Goal: Transaction & Acquisition: Purchase product/service

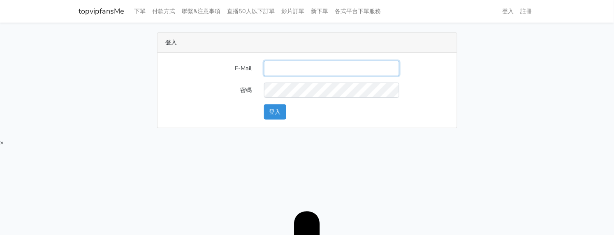
click at [294, 71] on input "E-Mail" at bounding box center [331, 68] width 135 height 15
type input "[EMAIL_ADDRESS][DOMAIN_NAME]"
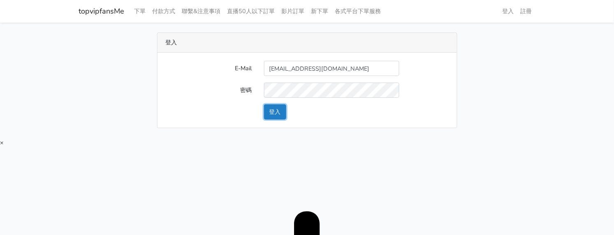
click at [276, 108] on button "登入" at bounding box center [275, 111] width 22 height 15
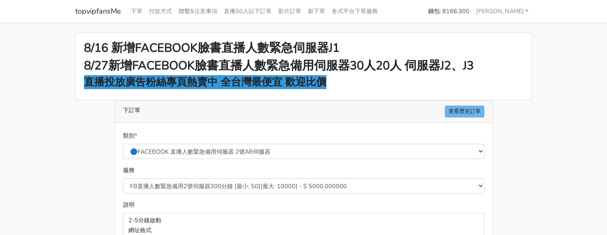
click at [589, 97] on main "8/16 新增FACEBOOK臉書直播人數緊急伺服器J1 8/27新增FACEBOOK臉書直播人數緊急備用伺服器30人20人 伺服器J2、J3 直播投放廣告粉…" at bounding box center [303, 221] width 607 height 396
click at [574, 111] on main "8/16 新增FACEBOOK臉書直播人數緊急伺服器J1 8/27新增FACEBOOK臉書直播人數緊急備用伺服器30人20人 伺服器J2、J3 直播投放廣告粉…" at bounding box center [303, 221] width 607 height 396
drag, startPoint x: 522, startPoint y: 127, endPoint x: 270, endPoint y: 39, distance: 267.5
click at [521, 127] on div "8/16 新增FACEBOOK臉書直播人數緊急伺服器J1 8/27新增FACEBOOK臉書直播人數緊急備用伺服器30人20人 伺服器J2、J3 直播投放廣告粉…" at bounding box center [303, 220] width 469 height 377
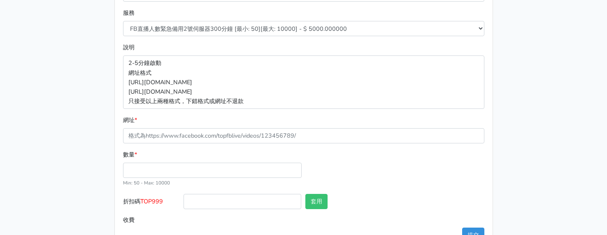
scroll to position [132, 0]
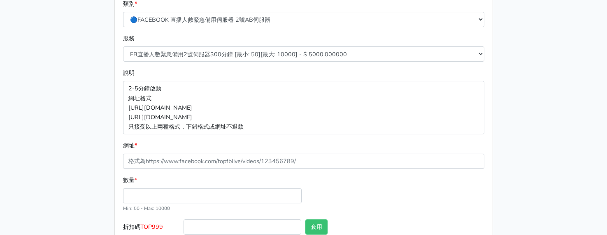
click at [224, 63] on div "服務 FB直播人數緊急備用2號伺服器300分鐘 [最小: 50][最大: 10000] - $ 5000.000000 FB直播人數緊急備用2號伺服器60分鐘…" at bounding box center [303, 51] width 365 height 35
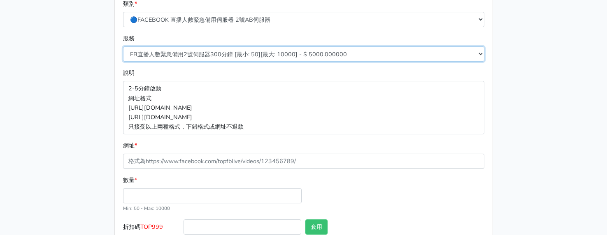
click at [225, 53] on select "FB直播人數緊急備用2號伺服器300分鐘 [最小: 50][最大: 10000] - $ 5000.000000 FB直播人數緊急備用2號伺服器60分鐘 [最…" at bounding box center [303, 53] width 361 height 15
select select "578"
click at [123, 46] on select "FB直播人數緊急備用2號伺服器300分鐘 [最小: 50][最大: 10000] - $ 5000.000000 FB直播人數緊急備用2號伺服器60分鐘 [最…" at bounding box center [303, 53] width 361 height 15
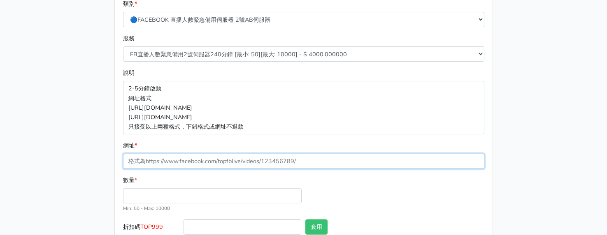
click at [213, 161] on input "網址 *" at bounding box center [303, 161] width 361 height 15
paste input "https://www.facebook.com/100083399346069/videos/1476912326921553"
type input "https://www.facebook.com/100083399346069/videos/1476912326921553"
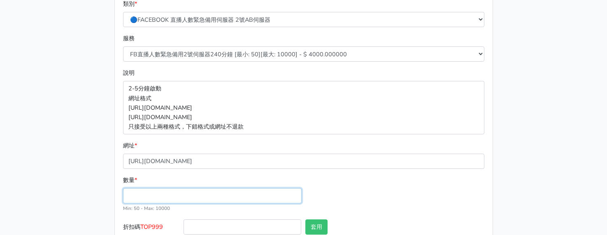
click at [180, 194] on input "數量 *" at bounding box center [212, 195] width 178 height 15
type input "100"
type input "400.000"
click at [155, 230] on span "TOP999" at bounding box center [151, 227] width 23 height 8
click at [183, 230] on input "折扣碼 TOP999" at bounding box center [242, 227] width 118 height 15
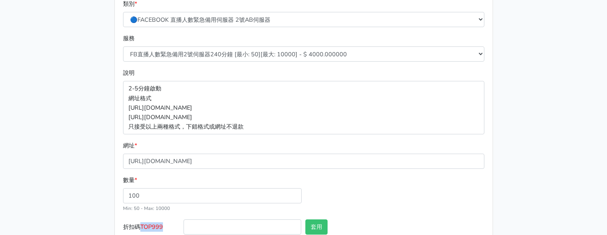
click at [155, 229] on span "TOP999" at bounding box center [151, 227] width 23 height 8
click at [183, 229] on input "折扣碼 TOP999" at bounding box center [242, 227] width 118 height 15
copy span "TOP999"
click at [240, 226] on input "折扣碼 TOP999" at bounding box center [242, 227] width 118 height 15
paste input "TOP999"
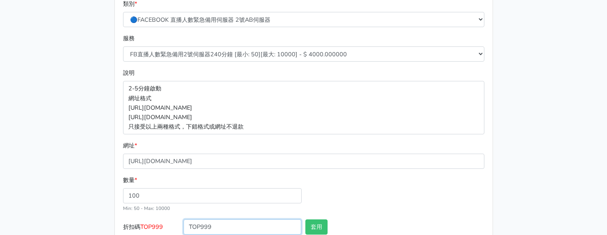
type input "TOP999"
click at [331, 226] on div "套用" at bounding box center [333, 229] width 61 height 19
click at [328, 225] on div "套用" at bounding box center [333, 229] width 61 height 19
click at [322, 225] on button "套用" at bounding box center [316, 227] width 22 height 15
type input "套用失敗"
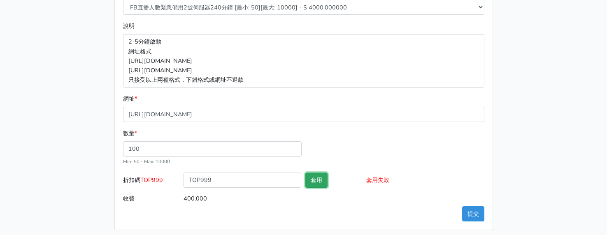
scroll to position [183, 0]
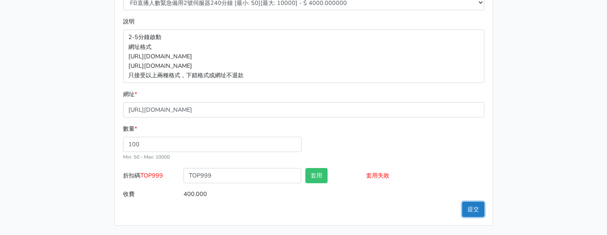
click at [477, 210] on button "提交" at bounding box center [473, 209] width 22 height 15
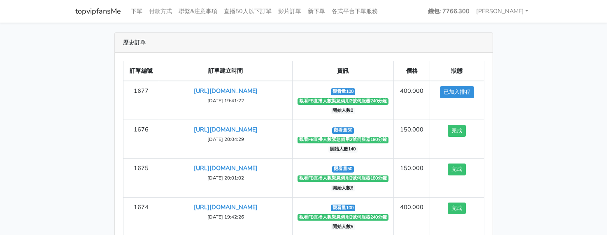
click at [537, 96] on div "歷史訂單 訂單編號 訂單建立時間 資訊 價格 狀態 1677 https://www.facebook.com/100083399346069/videos/…" at bounding box center [303, 171] width 469 height 279
